Goal: Navigation & Orientation: Find specific page/section

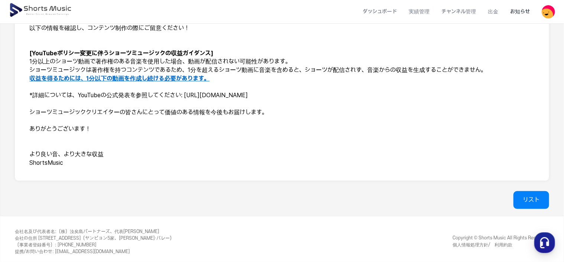
scroll to position [174, 0]
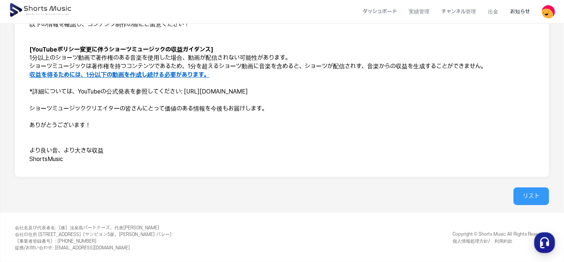
click at [521, 190] on link "リスト" at bounding box center [532, 197] width 36 height 18
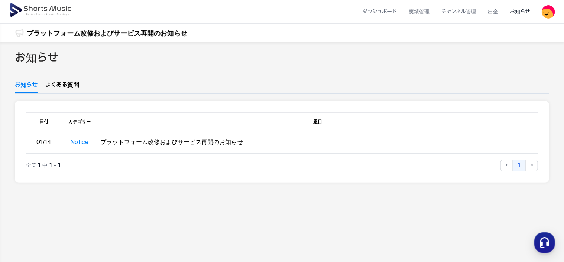
click at [39, 10] on img at bounding box center [41, 10] width 64 height 21
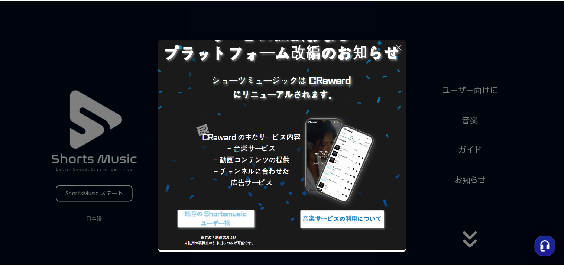
scroll to position [39, 0]
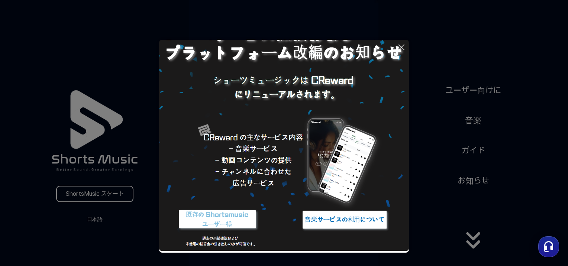
click at [477, 120] on button at bounding box center [284, 133] width 568 height 266
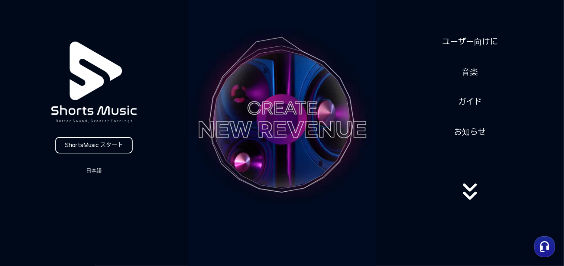
scroll to position [37, 0]
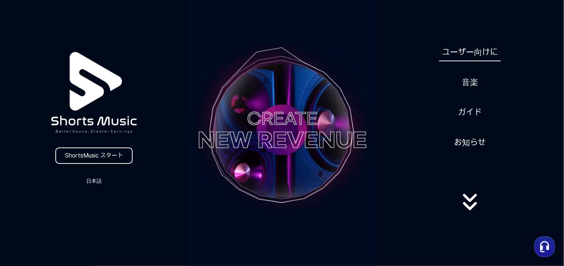
click at [470, 49] on link "ユーザー向けに" at bounding box center [470, 52] width 62 height 18
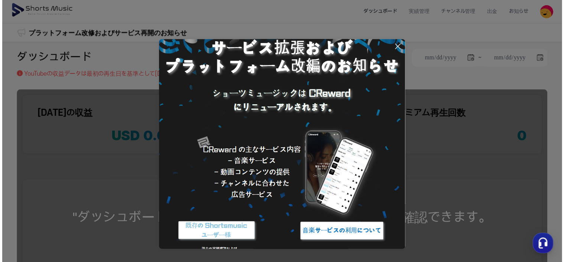
scroll to position [39, 0]
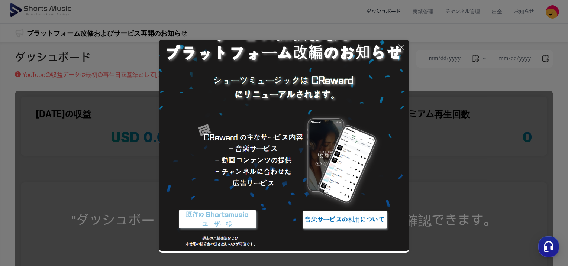
click at [401, 46] on icon at bounding box center [401, 47] width 9 height 9
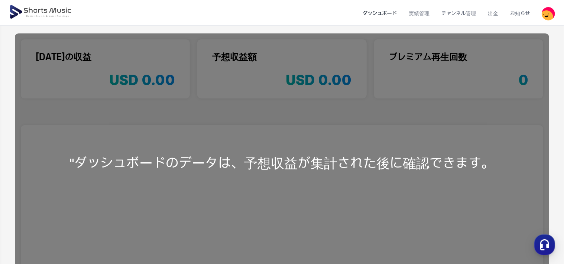
scroll to position [0, 0]
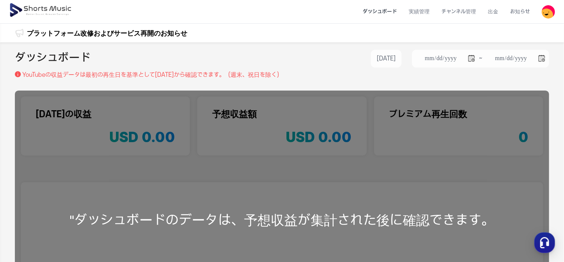
click at [54, 7] on img at bounding box center [41, 10] width 64 height 21
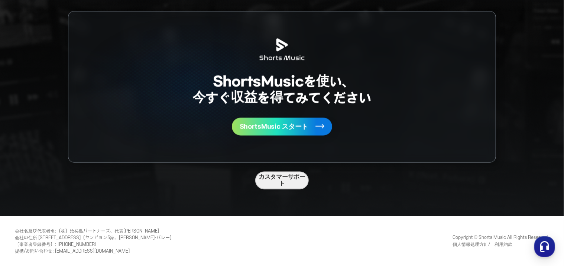
scroll to position [1971, 0]
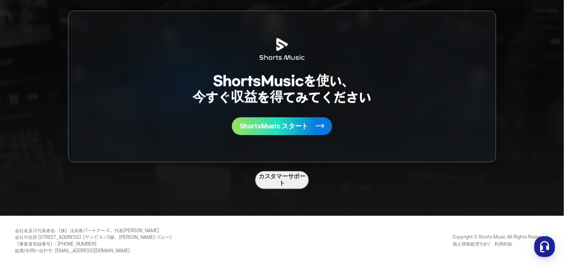
click at [60, 221] on footer "会社名及び代表者名 : （株）汝矣島パートナーズ、代表[PERSON_NAME] 会社の住所 [STREET_ADDRESS]（ヤンピョン5家、[PERSON…" at bounding box center [282, 241] width 564 height 51
click at [257, 128] on span "ShortsMusic スタート" at bounding box center [274, 126] width 69 height 7
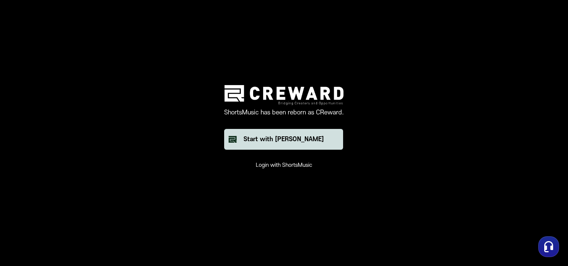
click at [289, 141] on div "Start with [PERSON_NAME]" at bounding box center [284, 139] width 80 height 9
